Goal: Information Seeking & Learning: Learn about a topic

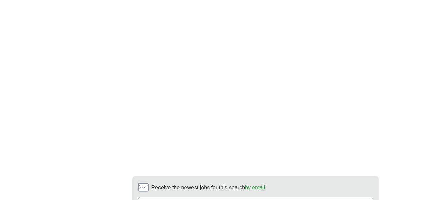
scroll to position [505, 0]
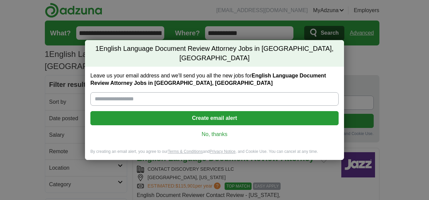
click at [214, 131] on link "No, thanks" at bounding box center [214, 134] width 237 height 7
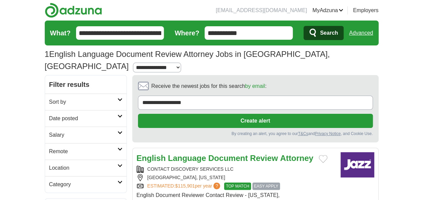
click at [151, 34] on input "**********" at bounding box center [120, 32] width 88 height 13
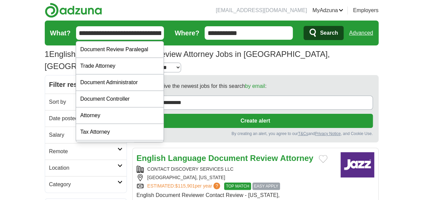
scroll to position [0, 54]
drag, startPoint x: 79, startPoint y: 32, endPoint x: 405, endPoint y: 77, distance: 329.0
click at [305, 47] on section "1 English Language Document Review Attorney Jobs in Chicago, IL Salary Salary S…" at bounding box center [212, 48] width 334 height 55
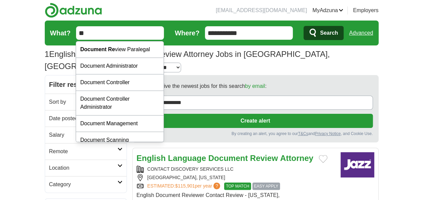
type input "*"
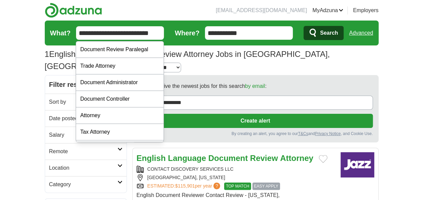
type input "**********"
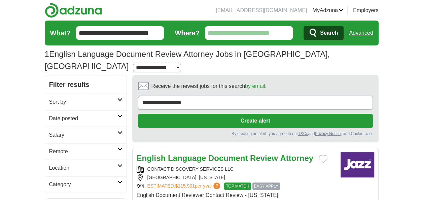
click at [366, 31] on link "Advanced" at bounding box center [361, 32] width 24 height 13
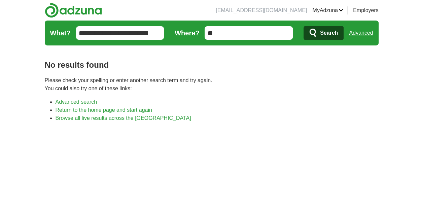
click at [326, 32] on span "Search" at bounding box center [329, 32] width 18 height 13
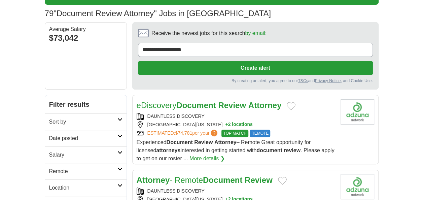
scroll to position [67, 0]
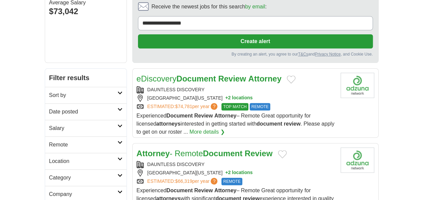
click at [243, 80] on strong "Review" at bounding box center [232, 78] width 28 height 9
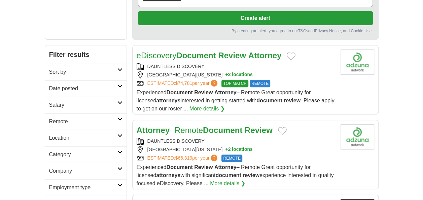
scroll to position [101, 0]
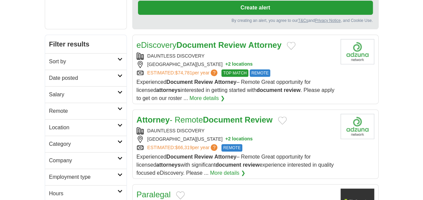
click at [259, 119] on strong "Review" at bounding box center [259, 119] width 28 height 9
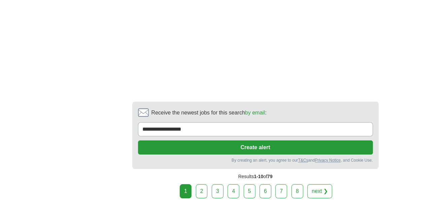
scroll to position [1213, 0]
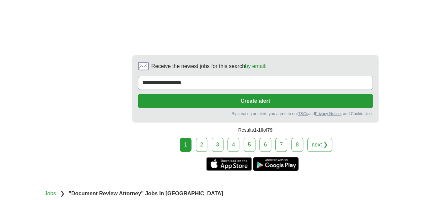
click at [317, 138] on link "next ❯" at bounding box center [320, 145] width 25 height 14
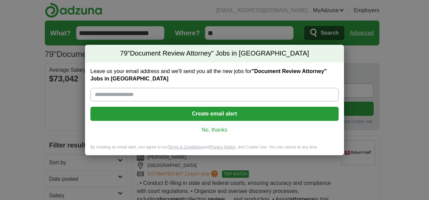
click at [218, 129] on link "No, thanks" at bounding box center [214, 129] width 237 height 7
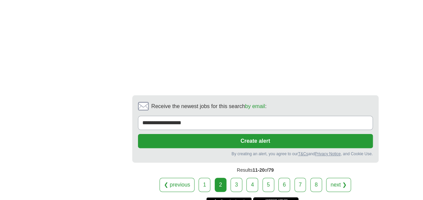
scroll to position [1314, 0]
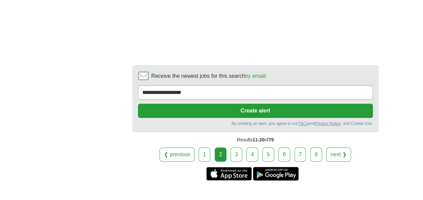
click at [234, 148] on link "3" at bounding box center [237, 155] width 12 height 14
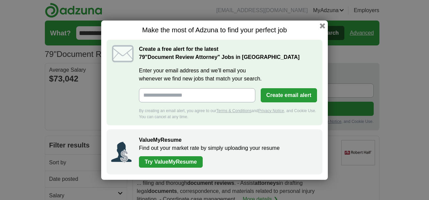
click at [328, 23] on div "Make the most of Adzuna to find your perfect job Create a free alert for the la…" at bounding box center [214, 100] width 429 height 200
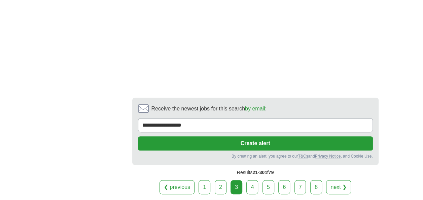
scroll to position [1415, 0]
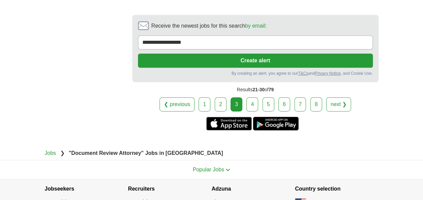
click at [253, 104] on link "4" at bounding box center [253, 104] width 12 height 14
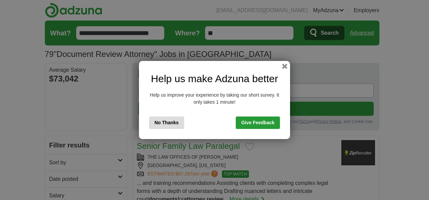
click at [172, 123] on button "No Thanks" at bounding box center [166, 123] width 35 height 12
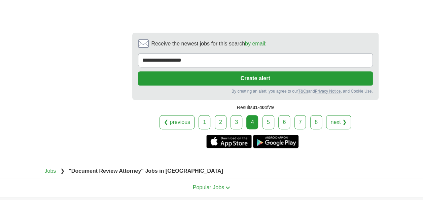
scroll to position [1381, 0]
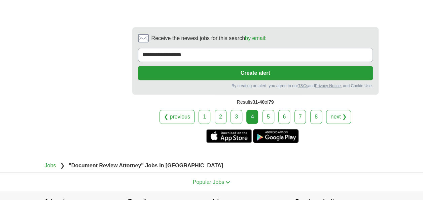
click at [275, 110] on div "❮ previous 1 2 3 4 5 6 7 8 next ❯" at bounding box center [255, 117] width 247 height 14
click at [270, 110] on link "5" at bounding box center [269, 117] width 12 height 14
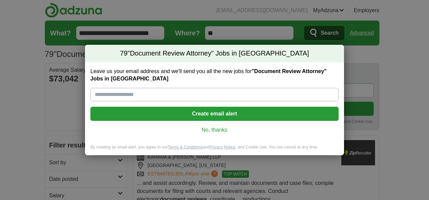
click at [208, 133] on div "Leave us your email address and we'll send you all the new jobs for "Document R…" at bounding box center [214, 103] width 259 height 82
click at [213, 131] on link "No, thanks" at bounding box center [214, 129] width 237 height 7
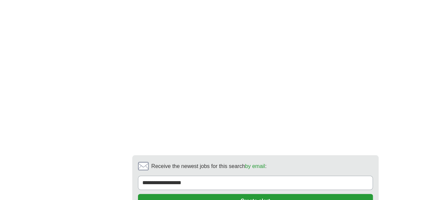
scroll to position [1412, 0]
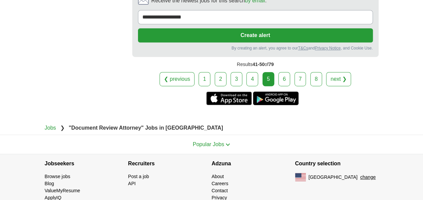
click at [288, 72] on link "6" at bounding box center [285, 79] width 12 height 14
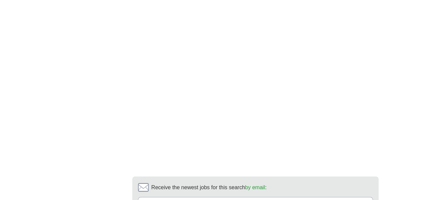
scroll to position [1381, 0]
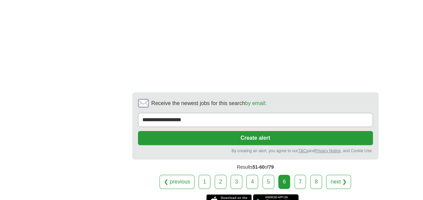
click at [296, 175] on link "7" at bounding box center [301, 182] width 12 height 14
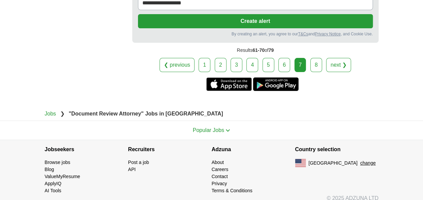
scroll to position [1344, 0]
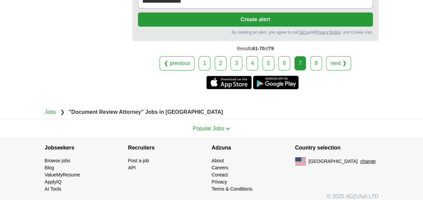
click at [317, 56] on link "8" at bounding box center [317, 63] width 12 height 14
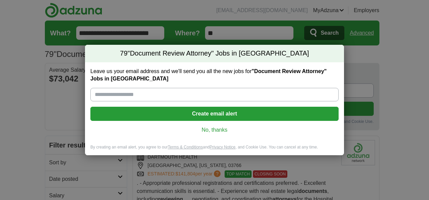
click at [207, 127] on link "No, thanks" at bounding box center [214, 129] width 237 height 7
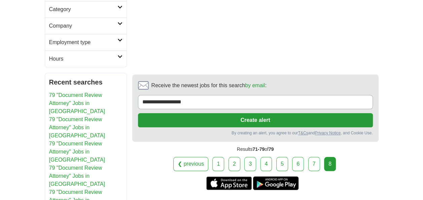
scroll to position [340, 0]
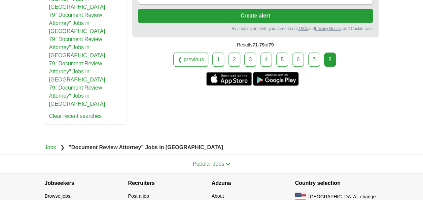
click at [80, 85] on link "79 "Document Review Attorney" Jobs in [GEOGRAPHIC_DATA]" at bounding box center [77, 96] width 56 height 22
